Goal: Task Accomplishment & Management: Complete application form

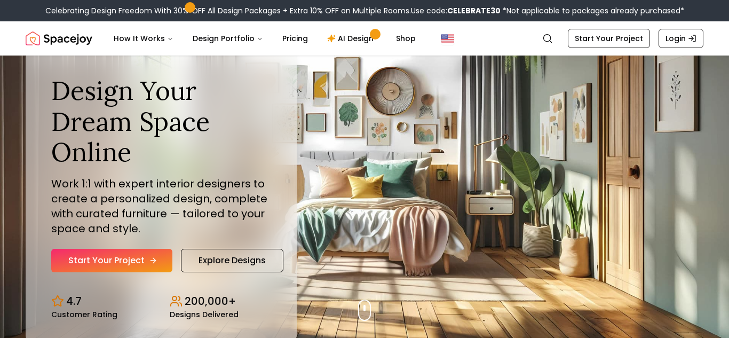
click at [129, 263] on link "Start Your Project" at bounding box center [111, 260] width 121 height 23
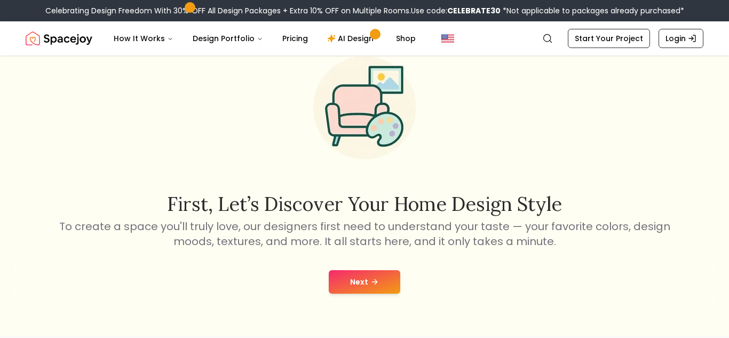
scroll to position [51, 0]
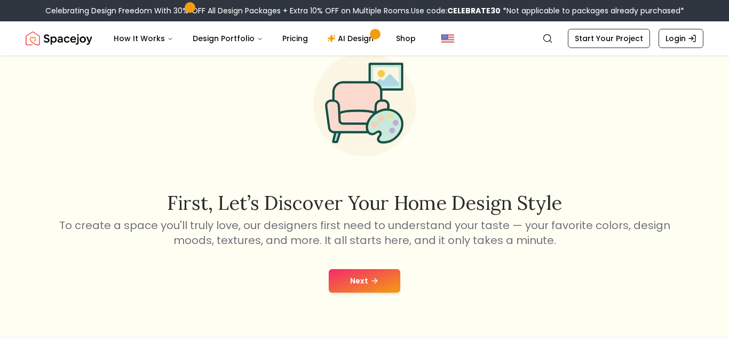
click at [365, 282] on button "Next" at bounding box center [365, 280] width 72 height 23
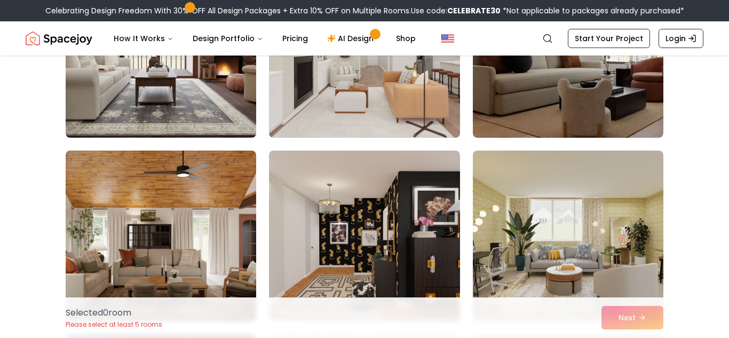
scroll to position [3849, 0]
